Goal: Task Accomplishment & Management: Complete application form

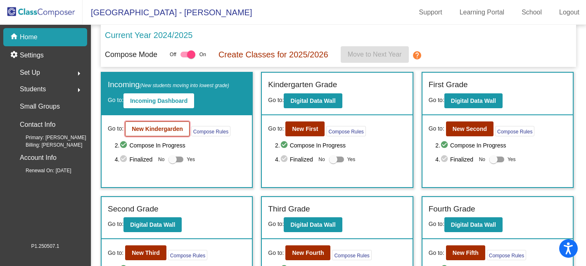
click at [155, 127] on b "New Kindergarden" at bounding box center [157, 128] width 51 height 7
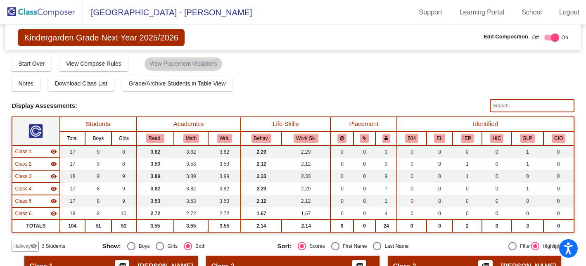
click at [19, 248] on span "Hallway" at bounding box center [21, 245] width 17 height 7
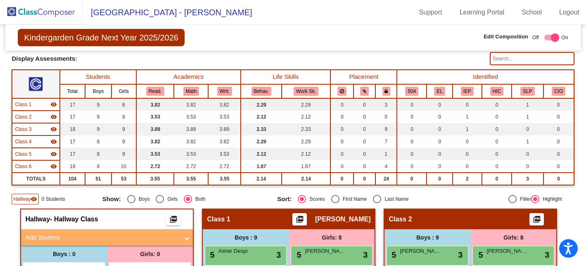
scroll to position [66, 0]
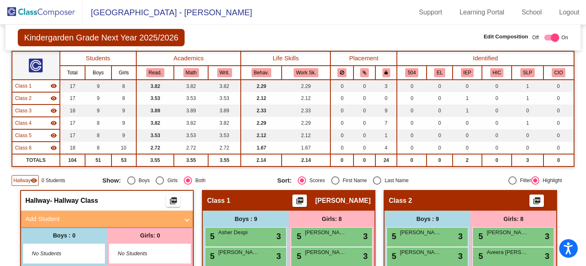
click at [54, 220] on mat-panel-title "Add Student" at bounding box center [102, 218] width 154 height 9
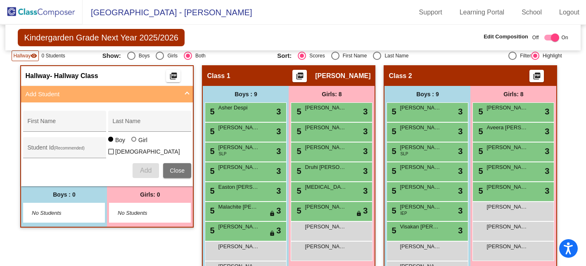
scroll to position [185, 0]
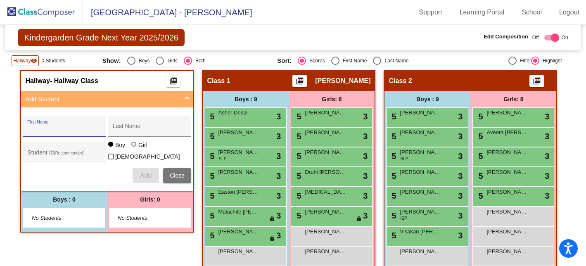
click at [44, 126] on input "First Name" at bounding box center [64, 129] width 74 height 7
type input "[PERSON_NAME]"
click at [132, 130] on input "Last Name" at bounding box center [149, 129] width 74 height 7
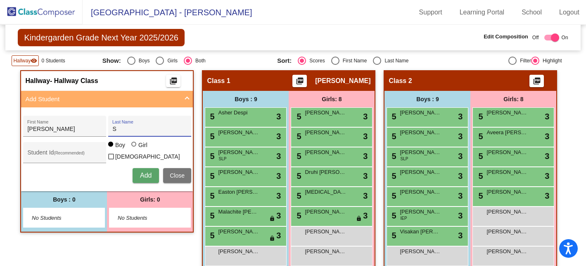
type input "[PERSON_NAME]"
click at [144, 173] on span "Add" at bounding box center [146, 175] width 12 height 7
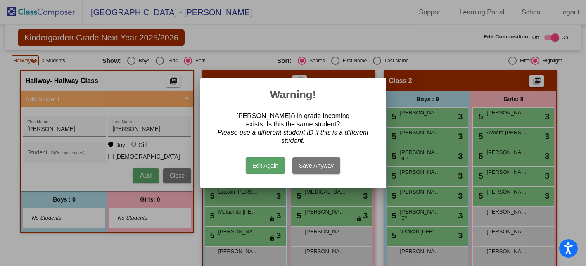
click at [319, 166] on button "Save Anyway" at bounding box center [316, 165] width 48 height 17
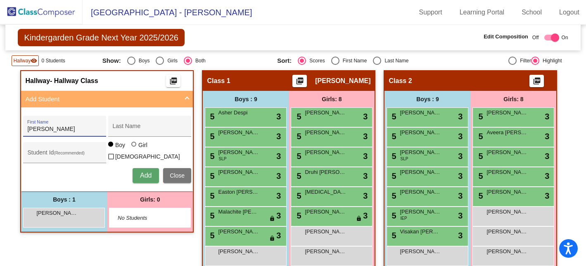
type input "[PERSON_NAME]"
click at [140, 175] on span "Add" at bounding box center [146, 175] width 12 height 7
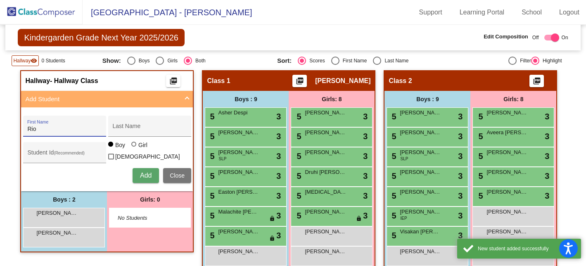
type input "Rio"
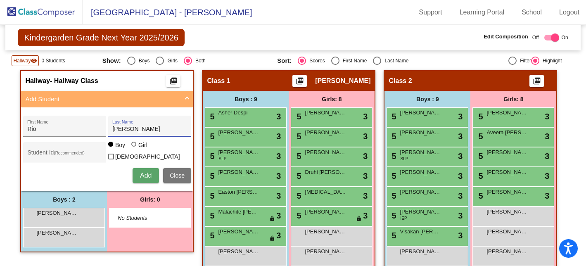
type input "[PERSON_NAME]"
click at [141, 176] on span "Add" at bounding box center [146, 175] width 12 height 7
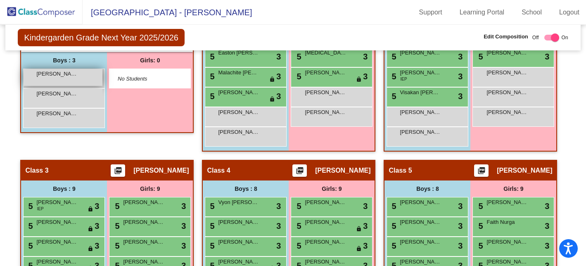
scroll to position [323, 0]
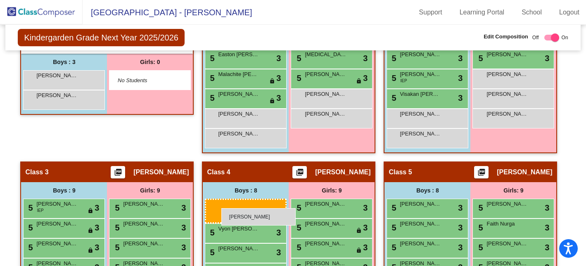
drag, startPoint x: 57, startPoint y: 114, endPoint x: 221, endPoint y: 206, distance: 187.6
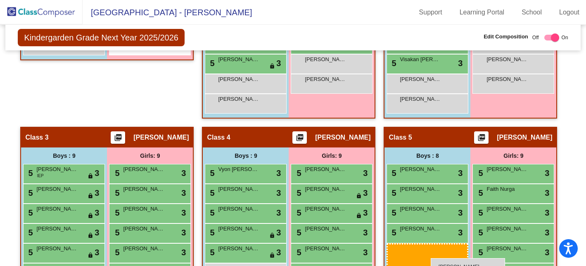
scroll to position [369, 0]
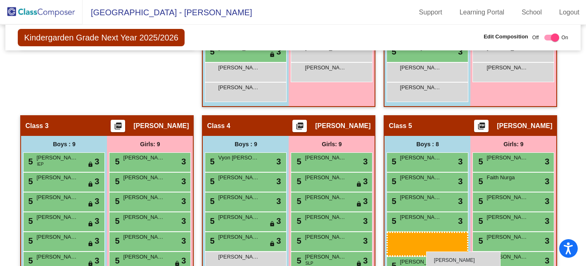
drag, startPoint x: 53, startPoint y: 74, endPoint x: 426, endPoint y: 251, distance: 412.8
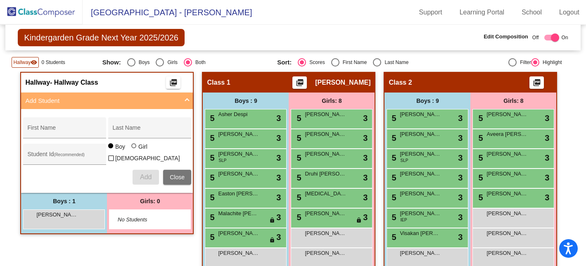
scroll to position [183, 0]
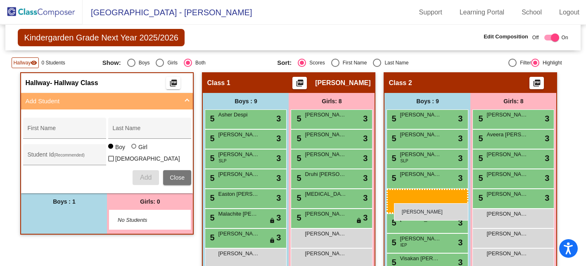
drag, startPoint x: 67, startPoint y: 221, endPoint x: 394, endPoint y: 203, distance: 327.0
